Goal: Task Accomplishment & Management: Complete application form

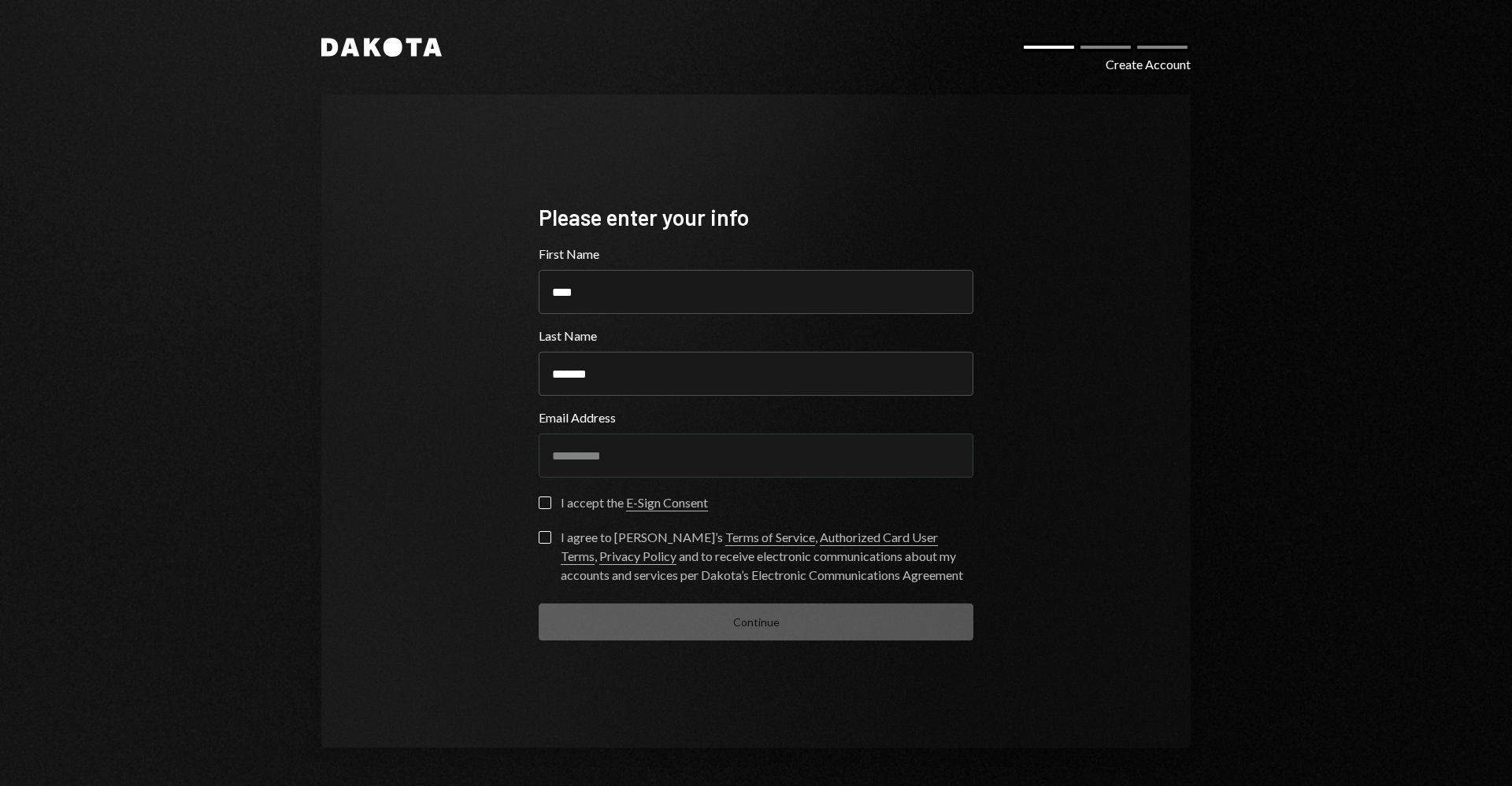
click at [353, 45] on icon at bounding box center [350, 48] width 19 height 18
click at [364, 59] on div "**********" at bounding box center [756, 393] width 945 height 786
click at [368, 53] on icon at bounding box center [372, 48] width 17 height 18
click at [368, 52] on icon at bounding box center [372, 48] width 17 height 18
